Goal: Transaction & Acquisition: Purchase product/service

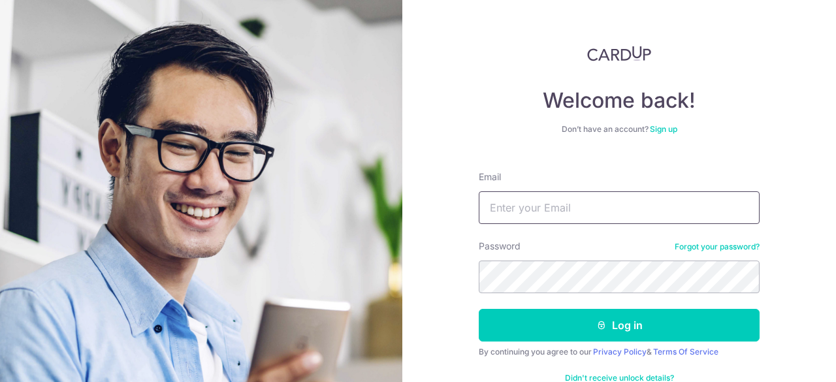
click at [639, 214] on input "Email" at bounding box center [619, 207] width 281 height 33
type input "[EMAIL_ADDRESS][DOMAIN_NAME]"
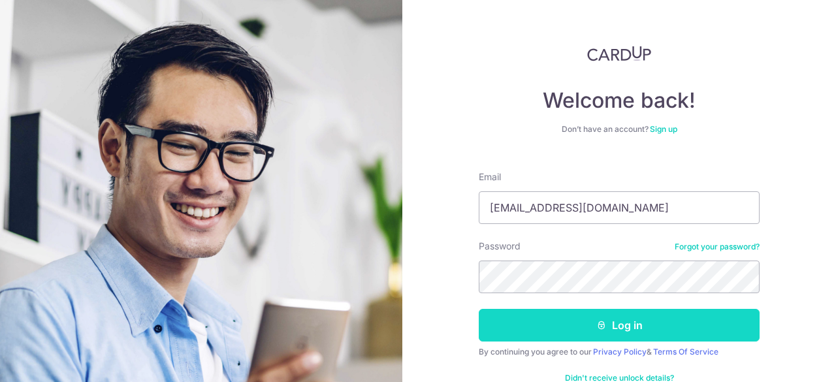
click at [609, 325] on button "Log in" at bounding box center [619, 325] width 281 height 33
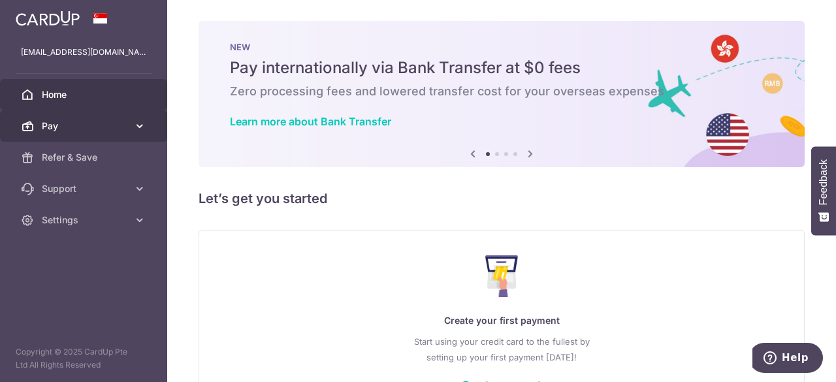
click at [138, 123] on icon at bounding box center [139, 126] width 13 height 13
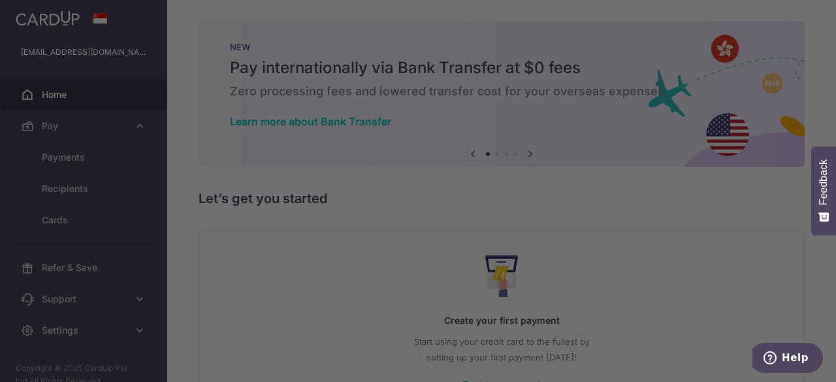
click at [110, 165] on div at bounding box center [422, 193] width 844 height 386
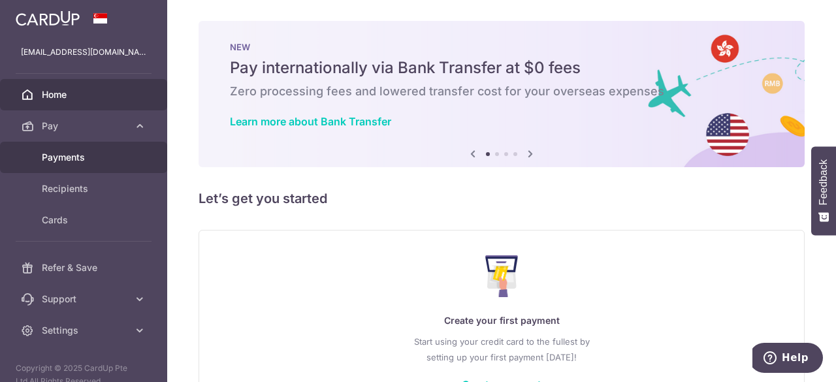
click at [77, 161] on span "Payments" at bounding box center [85, 157] width 86 height 13
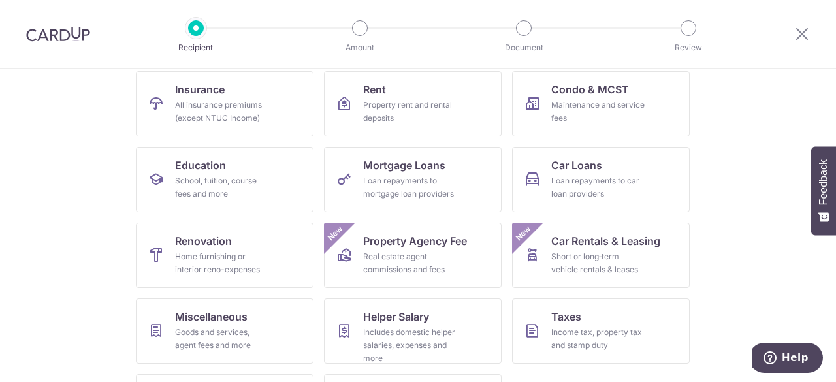
scroll to position [135, 0]
click at [408, 257] on div "Real estate agent commissions and fees" at bounding box center [410, 262] width 94 height 26
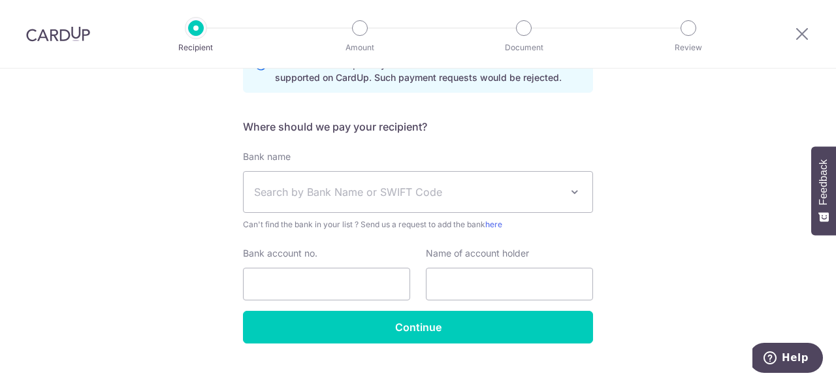
scroll to position [387, 0]
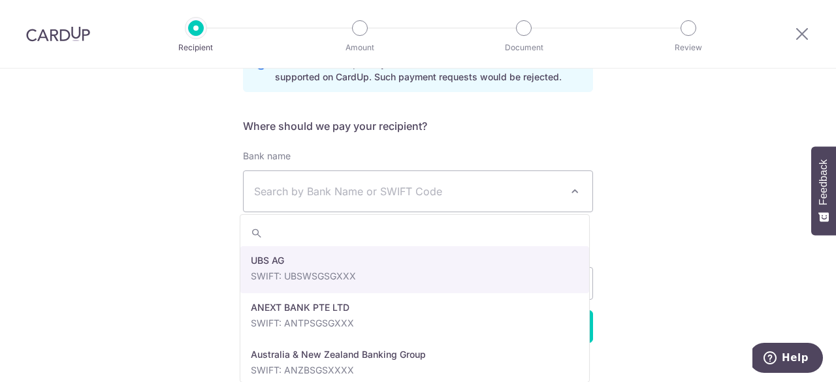
click at [577, 189] on span at bounding box center [575, 191] width 16 height 16
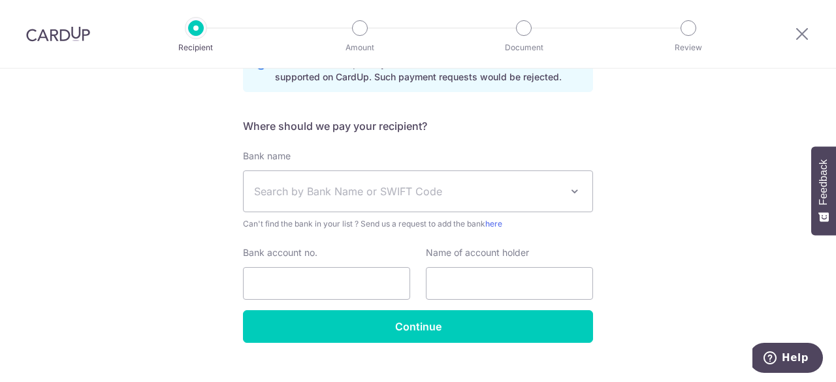
click at [577, 189] on span at bounding box center [575, 191] width 16 height 16
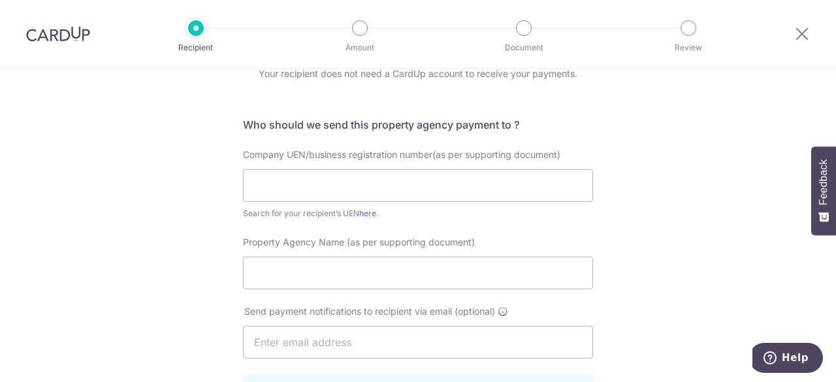
scroll to position [0, 0]
